Goal: Share content

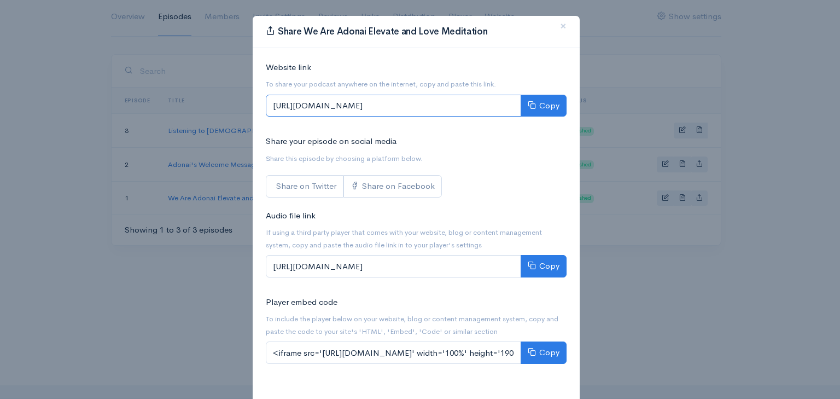
click at [400, 104] on input "[URL][DOMAIN_NAME]" at bounding box center [393, 106] width 255 height 22
click at [401, 105] on input "[URL][DOMAIN_NAME]" at bounding box center [393, 106] width 255 height 22
click at [542, 103] on button "Copy" at bounding box center [544, 106] width 46 height 22
click at [716, 91] on div "Share We Are Adonai Elevate and Love Meditation × Website link To share your po…" at bounding box center [420, 199] width 840 height 399
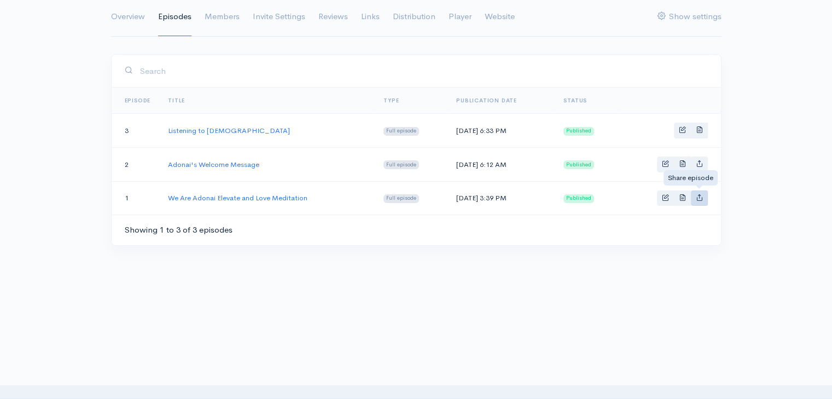
click at [702, 195] on icon "Basic example" at bounding box center [698, 197] width 7 height 7
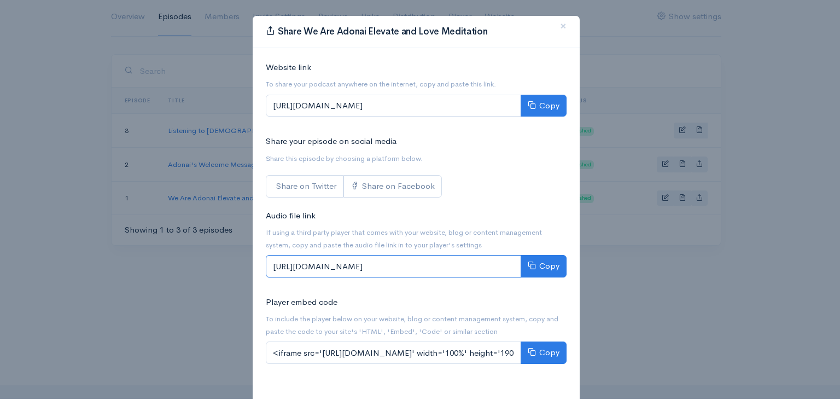
click at [385, 263] on input "[URL][DOMAIN_NAME]" at bounding box center [393, 266] width 255 height 22
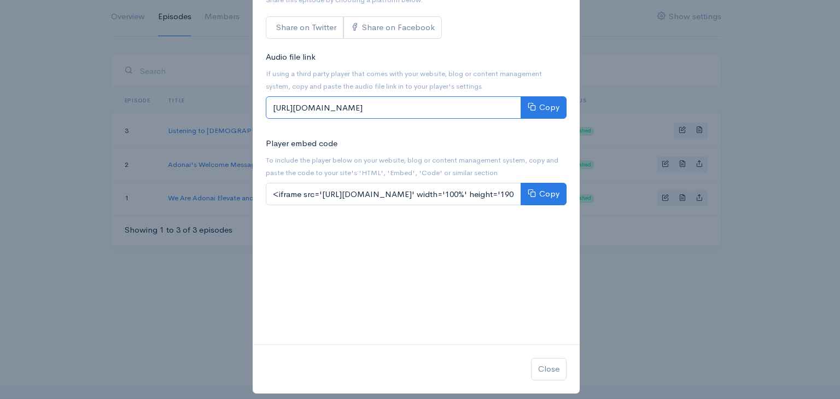
scroll to position [164, 0]
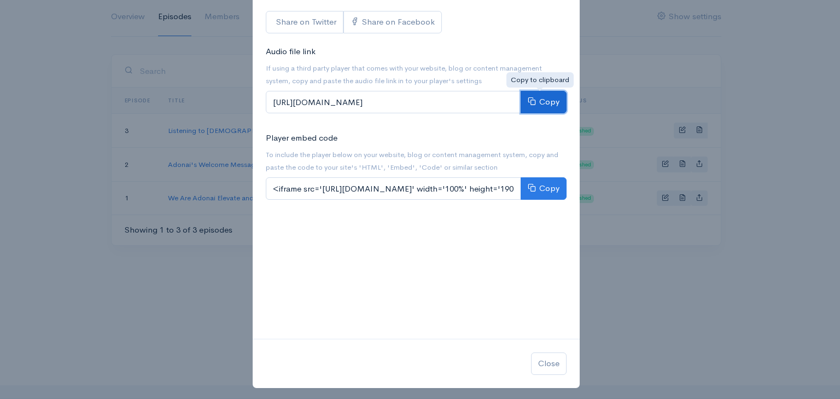
click at [534, 97] on button "Copy" at bounding box center [544, 102] width 46 height 22
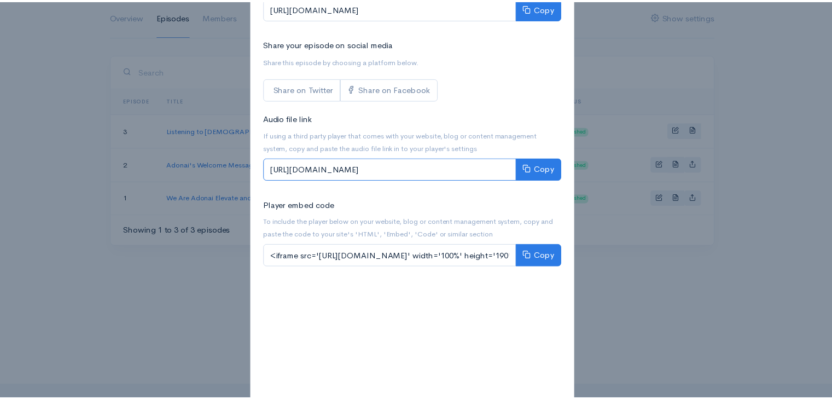
scroll to position [0, 0]
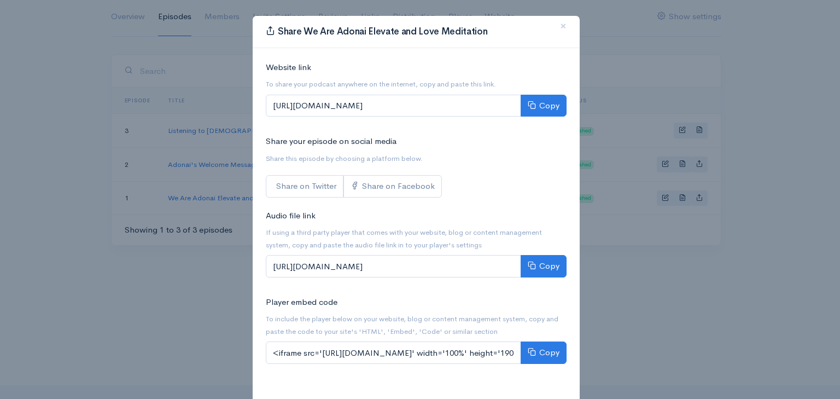
click at [627, 50] on div "Share We Are Adonai Elevate and Love Meditation × Website link To share your po…" at bounding box center [420, 199] width 840 height 399
